Goal: Transaction & Acquisition: Purchase product/service

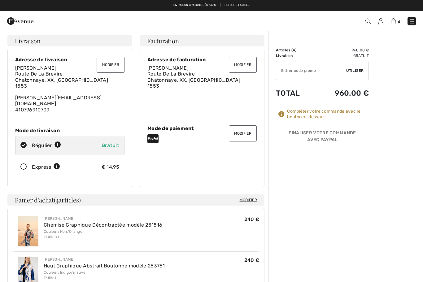
click at [112, 63] on button "Modifier" at bounding box center [111, 65] width 28 height 16
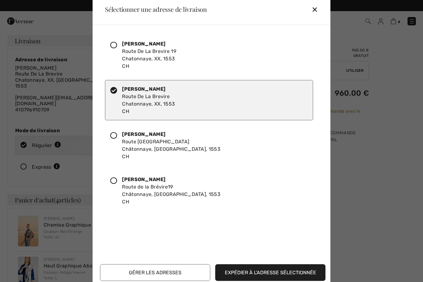
click at [179, 271] on button "Gérer les adresses" at bounding box center [155, 272] width 110 height 17
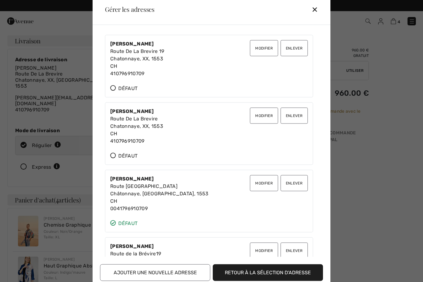
click at [267, 47] on button "Modifier" at bounding box center [264, 48] width 28 height 16
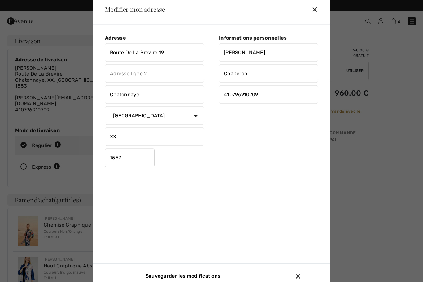
click at [182, 52] on input "Route De La Brevire 19" at bounding box center [154, 52] width 99 height 19
type input "R"
type input "C/o [GEOGRAPHIC_DATA]"
click at [160, 74] on input "text" at bounding box center [154, 73] width 99 height 19
type input "Route Cantonale 31"
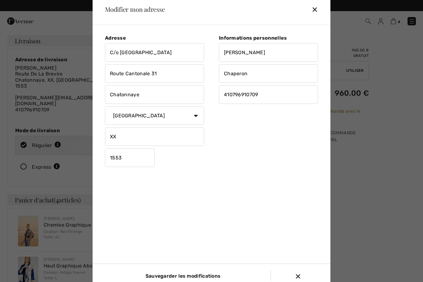
click at [151, 91] on input "Chatonnaye" at bounding box center [154, 94] width 99 height 19
click at [164, 94] on input "Chatonnaye" at bounding box center [154, 94] width 99 height 19
type input "C"
type input "[GEOGRAPHIC_DATA]"
click at [138, 162] on input "1553" at bounding box center [130, 157] width 50 height 19
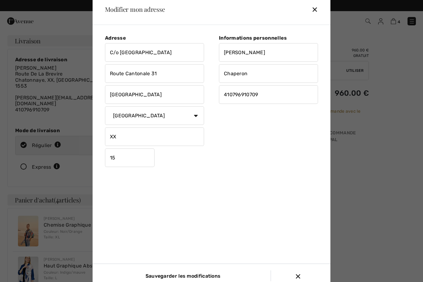
type input "1"
type input "1025"
click at [123, 98] on input "[GEOGRAPHIC_DATA]" at bounding box center [154, 94] width 99 height 19
click at [123, 93] on input "[GEOGRAPHIC_DATA]" at bounding box center [154, 94] width 99 height 19
type input "[GEOGRAPHIC_DATA]"
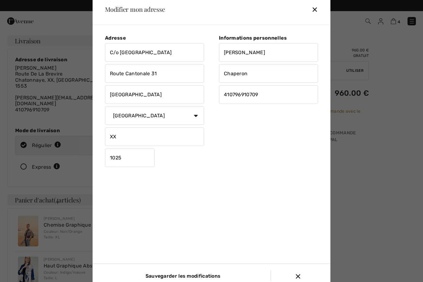
click at [133, 136] on input "XX" at bounding box center [154, 136] width 99 height 19
type input "X"
type input "Vaud"
click at [167, 56] on input "C/o [GEOGRAPHIC_DATA]" at bounding box center [154, 52] width 99 height 19
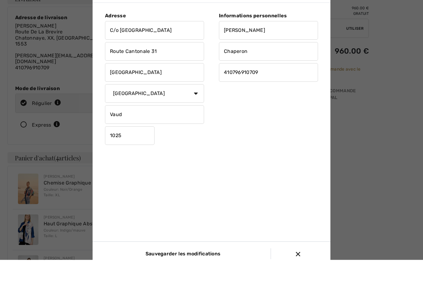
scroll to position [21, 0]
click at [205, 271] on input "Sauvegarder les modifications" at bounding box center [182, 276] width 82 height 11
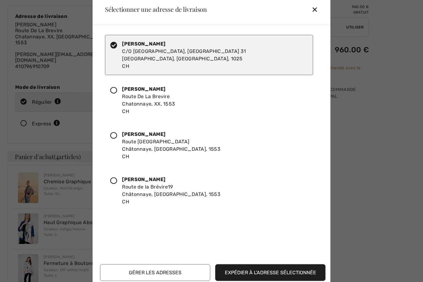
click at [290, 281] on button "Expédier à l'adresse sélectionnée" at bounding box center [270, 272] width 110 height 17
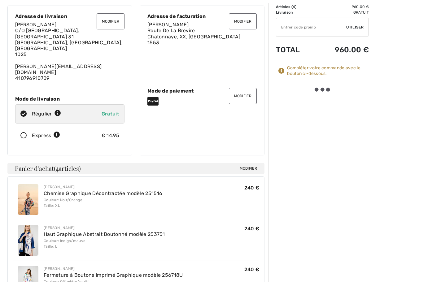
scroll to position [54, 0]
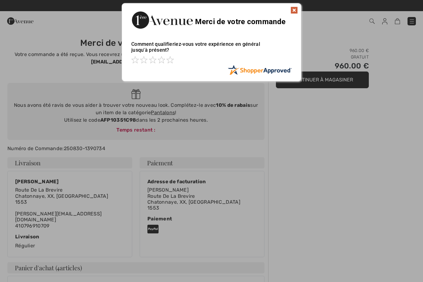
click at [344, 193] on div at bounding box center [211, 141] width 423 height 282
click at [296, 9] on img at bounding box center [293, 10] width 7 height 7
